Goal: Register for event/course

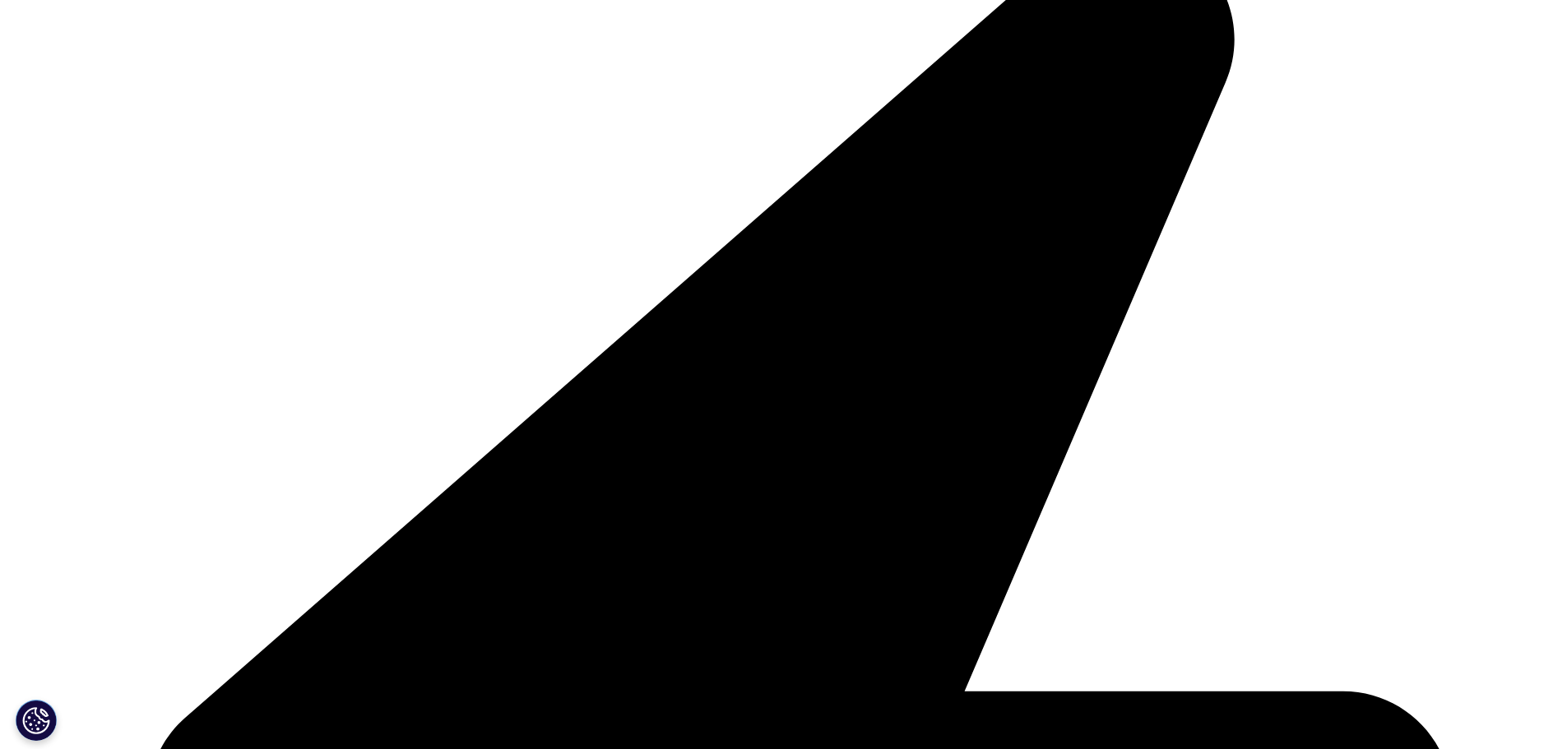
scroll to position [494, 0]
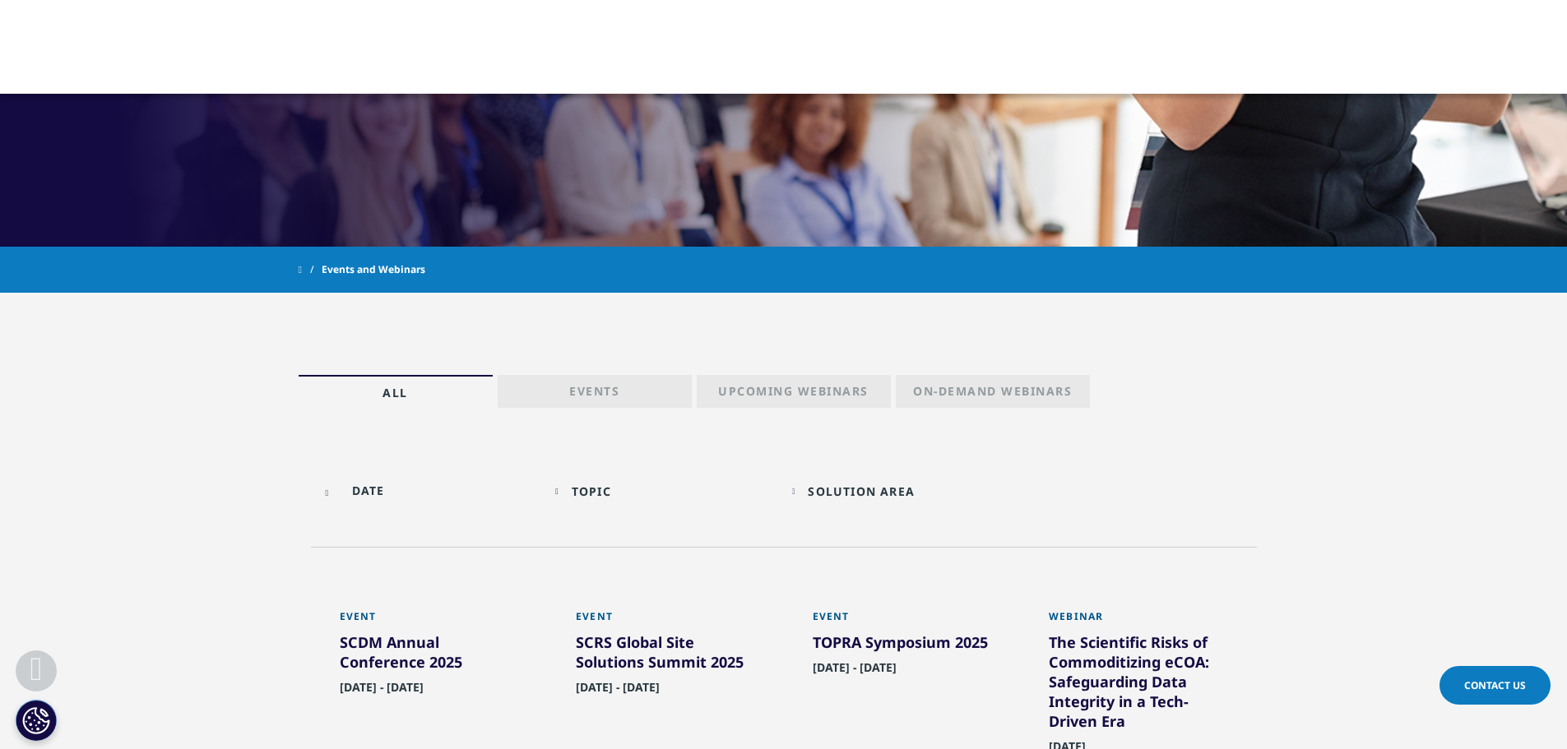
click at [337, 486] on input "text" at bounding box center [429, 490] width 220 height 37
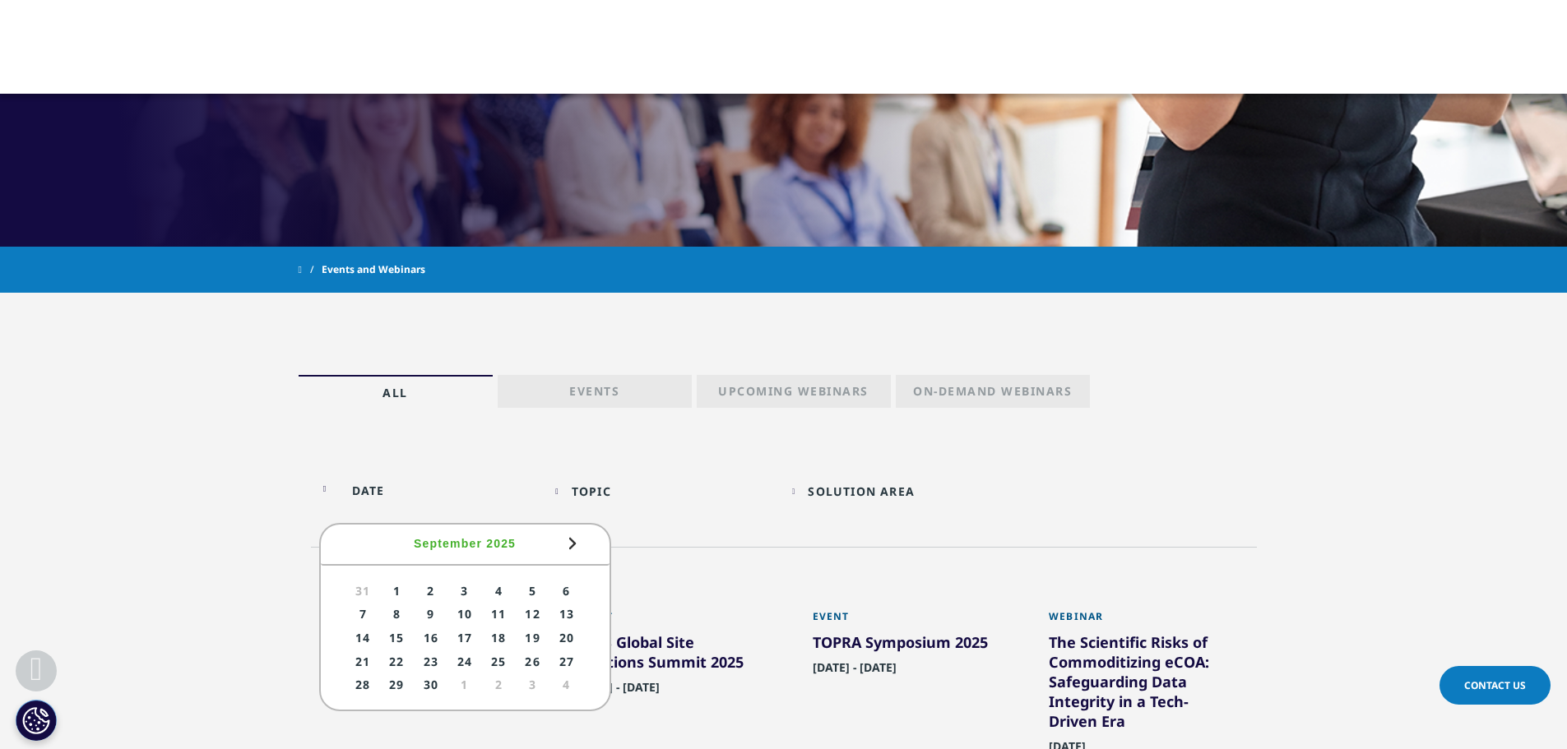
click at [568, 635] on link "20" at bounding box center [566, 638] width 30 height 21
type input "09/20/2025"
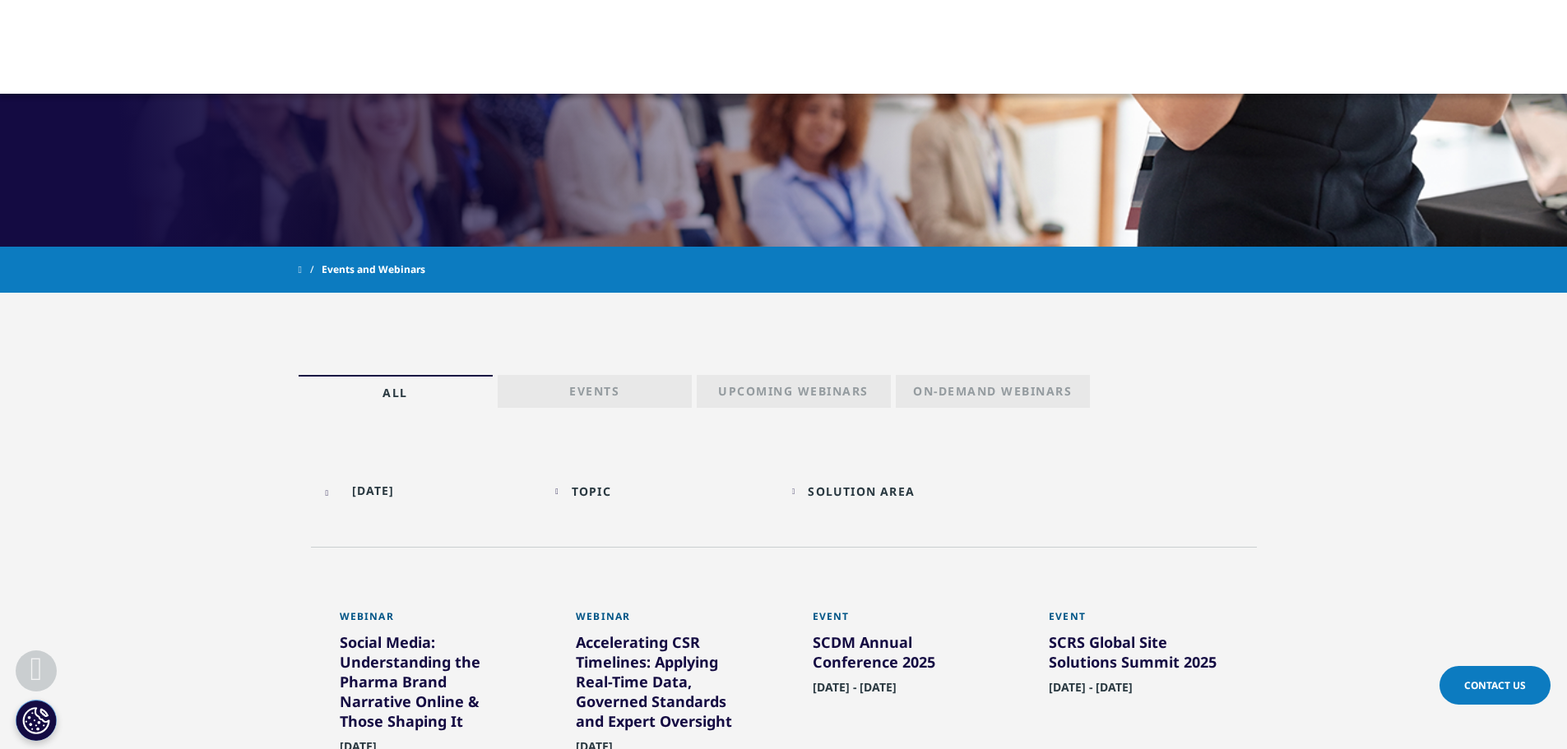
scroll to position [905, 0]
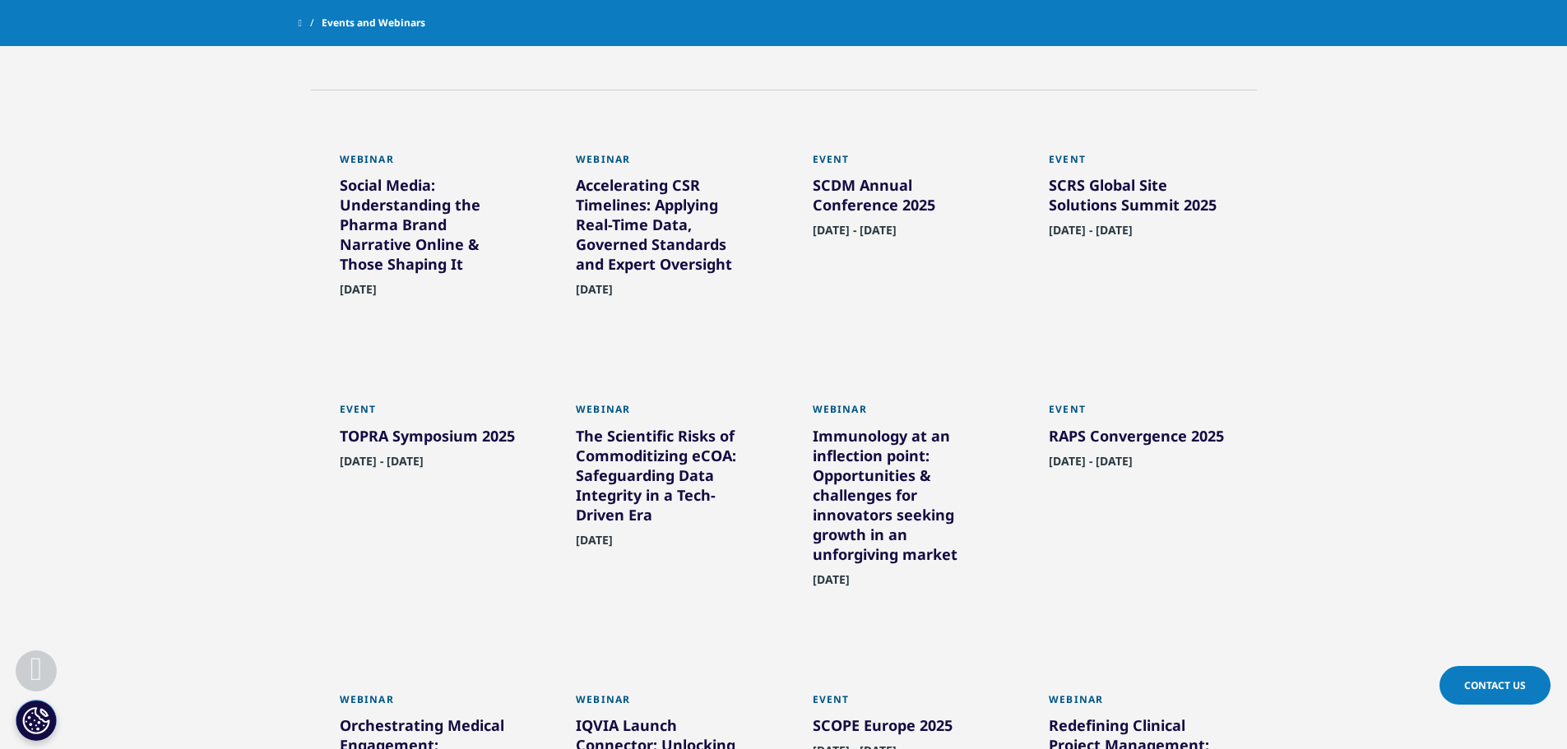
click at [270, 341] on section "09/20/2025 Topic Loading Clear Or/And Operator Toggle AI & Machine Learning 1 T…" at bounding box center [783, 506] width 1567 height 1022
click at [220, 341] on section "09/20/2025 Topic Loading Clear Or/And Operator Toggle AI & Machine Learning 1 T…" at bounding box center [783, 506] width 1567 height 1022
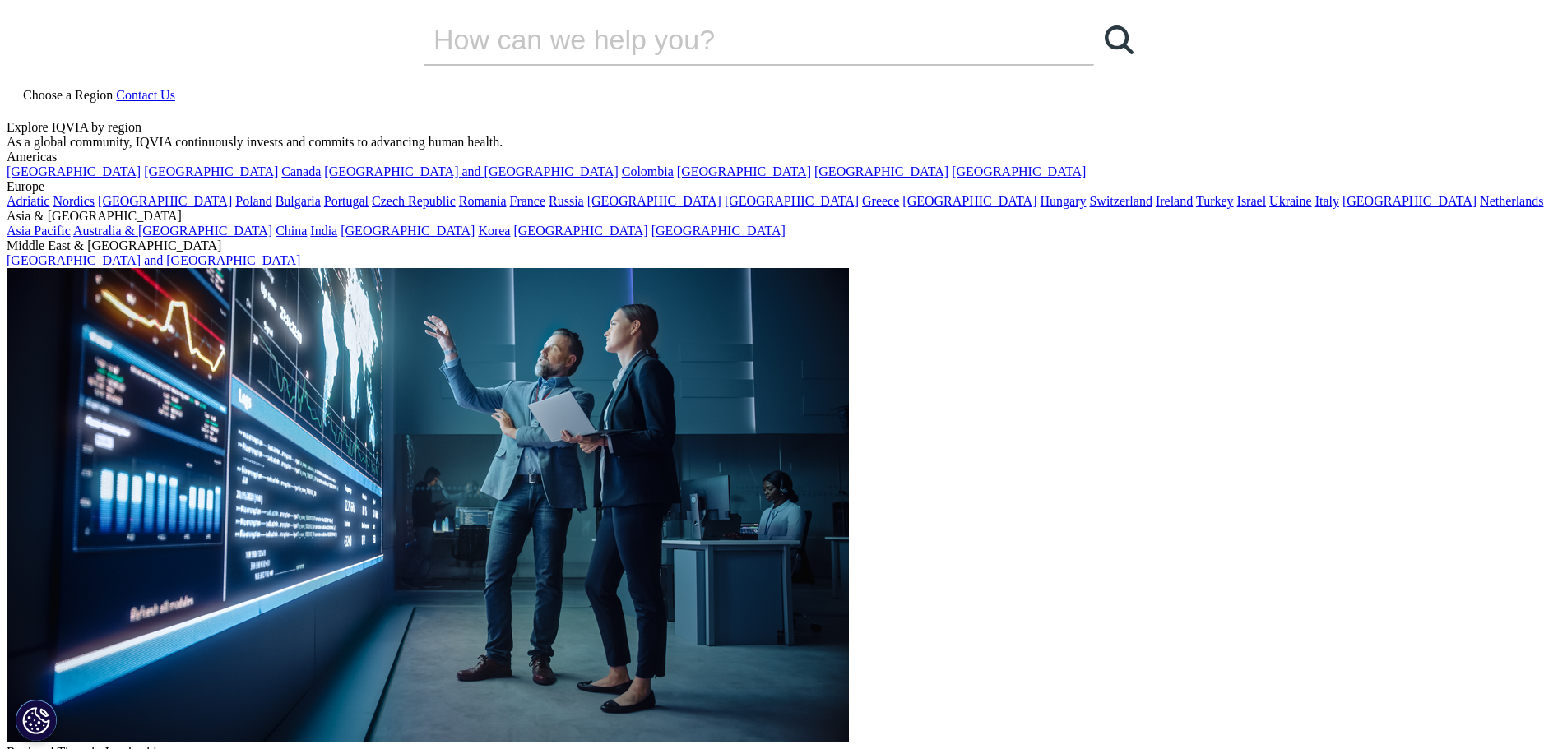
drag, startPoint x: 305, startPoint y: 220, endPoint x: 776, endPoint y: 362, distance: 491.6
copy div "Social Media: Understanding the Pharma Brand Narrative Online & Those Shaping I…"
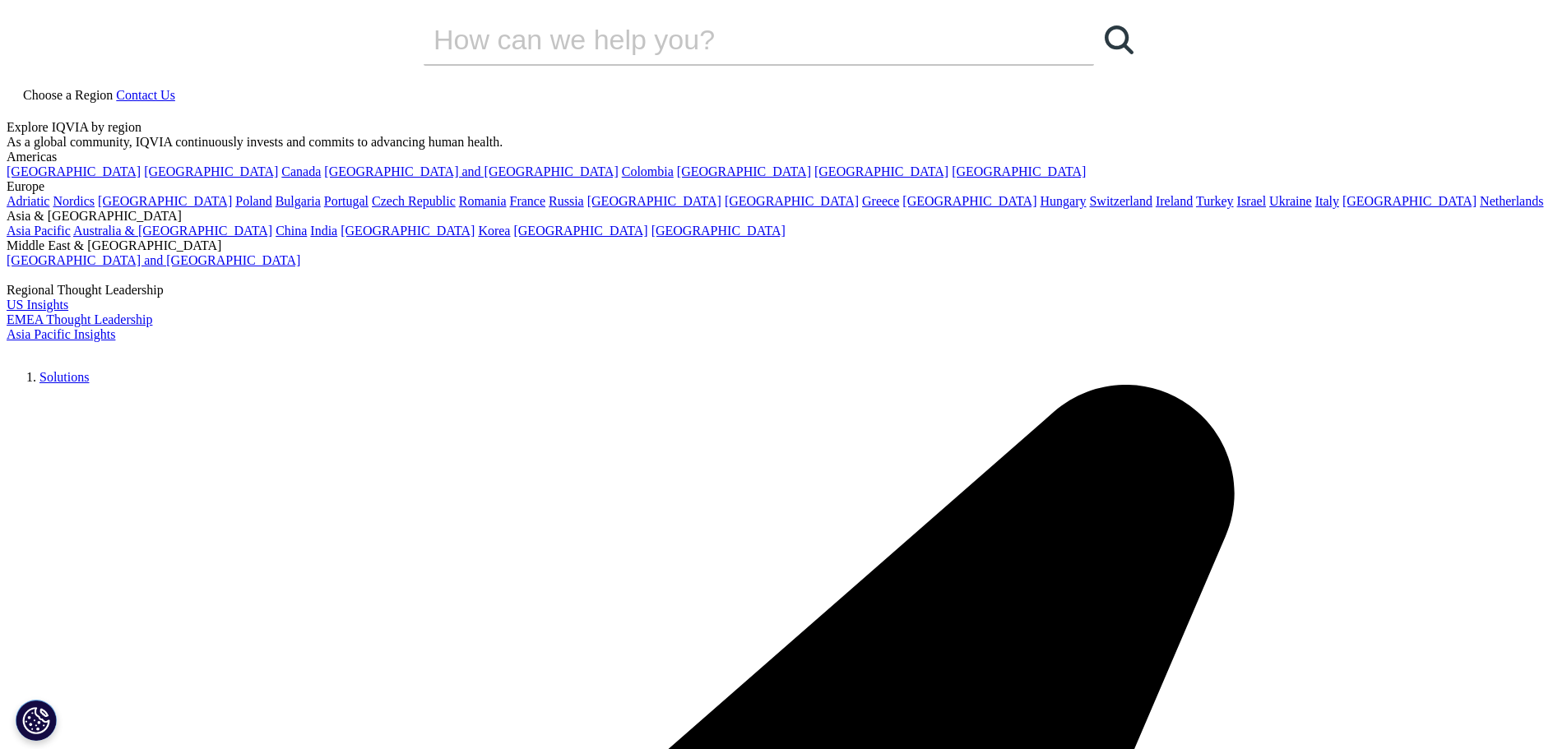
drag, startPoint x: 295, startPoint y: 217, endPoint x: 1181, endPoint y: 348, distance: 896.4
copy div "Accelerating CSR Timelines: Applying Real-Time Data, Governed Standards and Exp…"
